Goal: Task Accomplishment & Management: Use online tool/utility

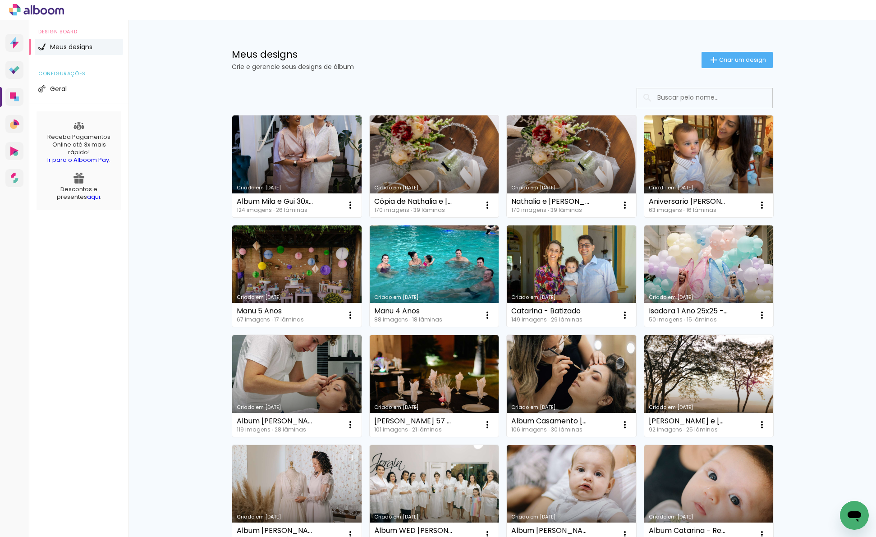
click at [463, 154] on link "Criado em [DATE]" at bounding box center [434, 166] width 129 height 102
